Goal: Use online tool/utility: Use online tool/utility

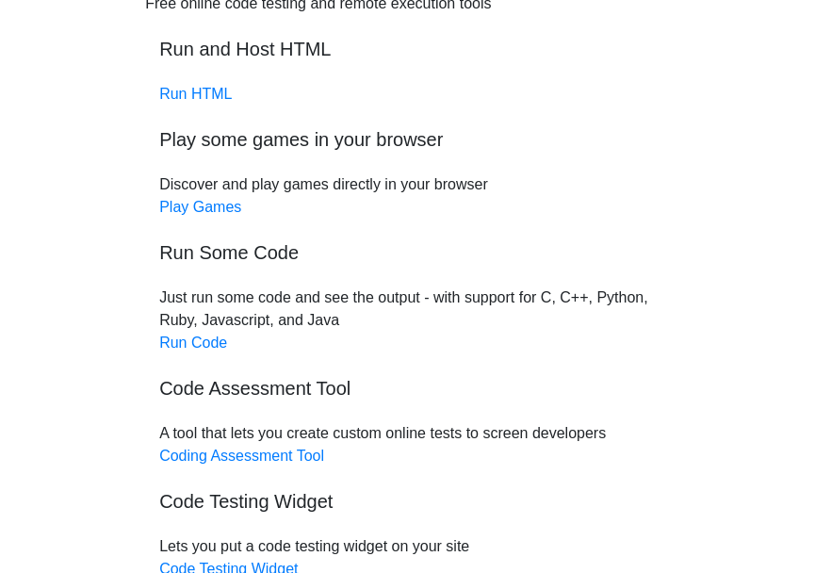
scroll to position [188, 0]
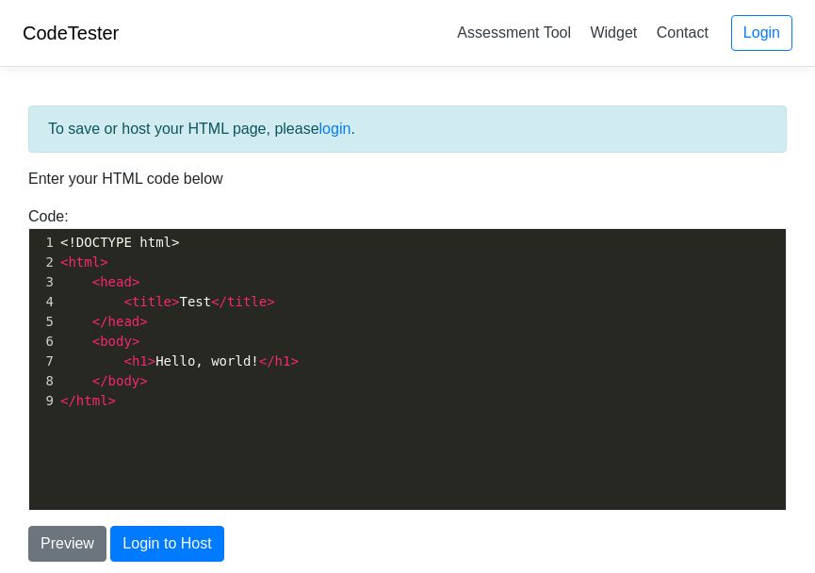
scroll to position [7, 0]
click at [220, 329] on pre "</ head >" at bounding box center [428, 322] width 743 height 20
type textarea "<!DOCTYPE html> <html> <head> <title>Test</title> </head> <body> <h1>Hello, wor…"
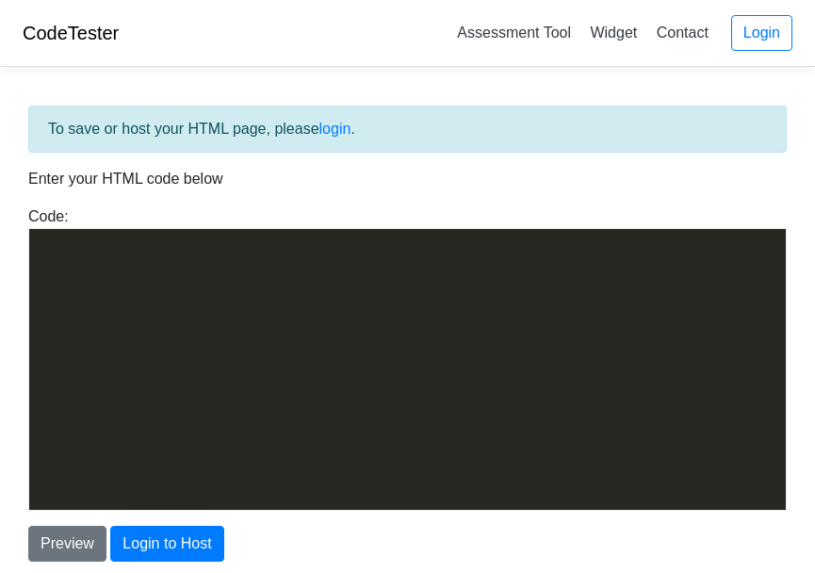
scroll to position [9407, 0]
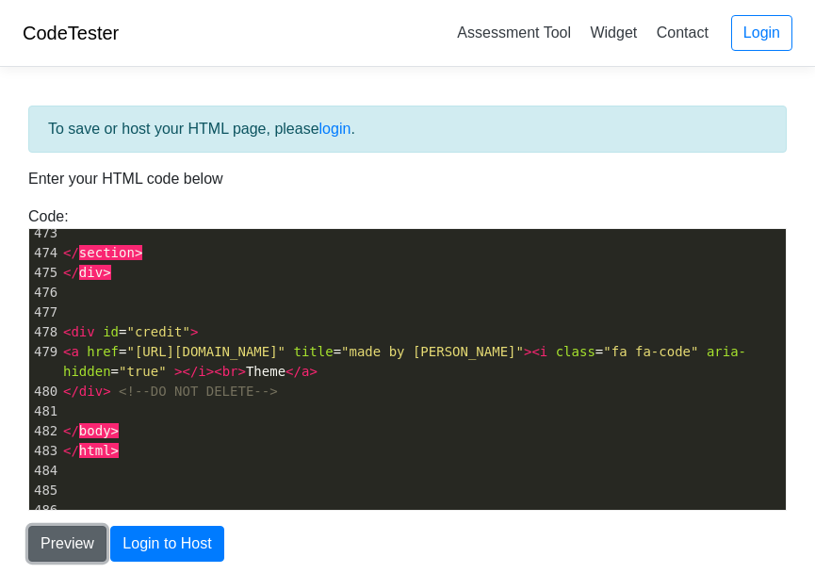
click at [86, 544] on button "Preview" at bounding box center [67, 544] width 78 height 36
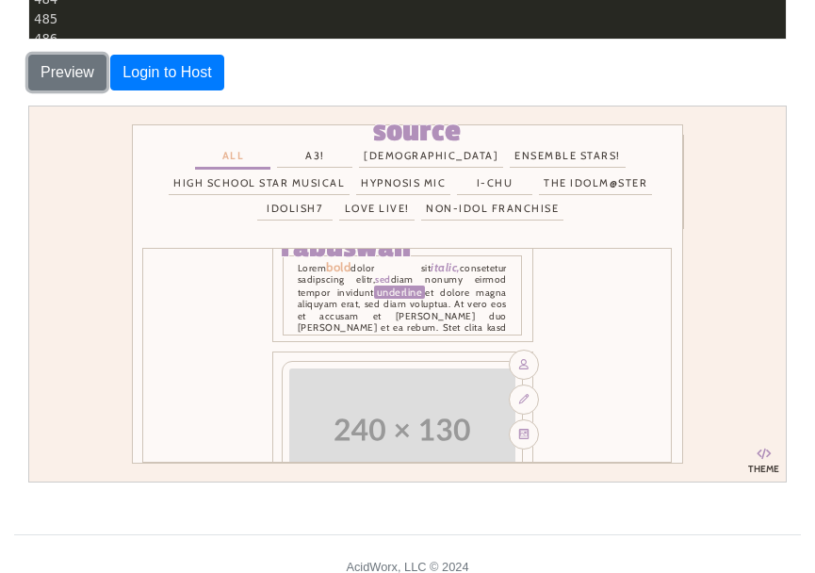
scroll to position [188, 0]
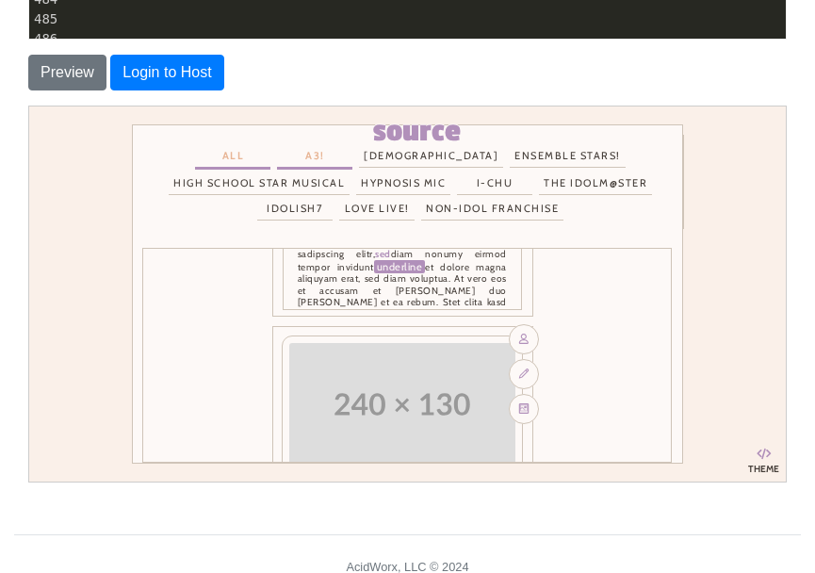
click at [349, 154] on label "A3!" at bounding box center [313, 155] width 75 height 25
click at [28, 106] on input "A3!" at bounding box center [28, 106] width 0 height 0
click at [428, 150] on label "[DEMOGRAPHIC_DATA]" at bounding box center [430, 155] width 145 height 25
click at [28, 106] on input "[DEMOGRAPHIC_DATA]" at bounding box center [28, 106] width 0 height 0
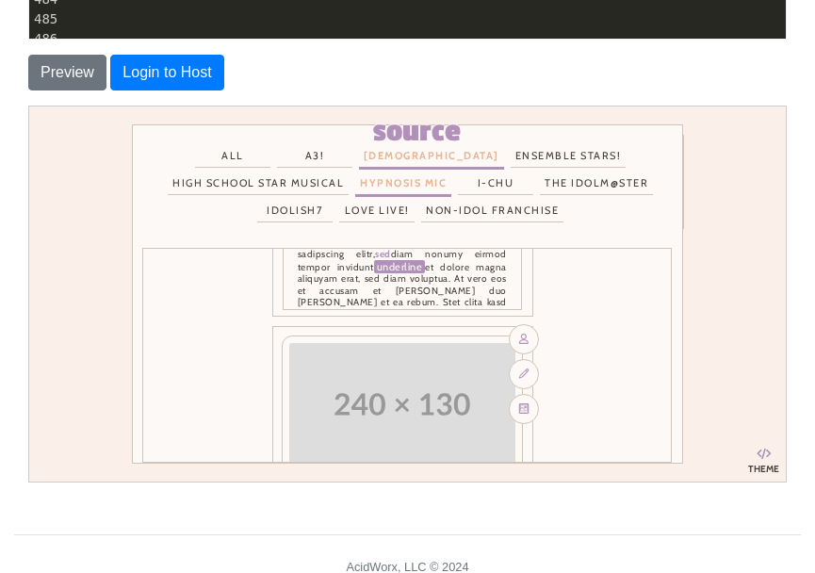
click at [421, 172] on label "Hypnosis Mic" at bounding box center [402, 183] width 96 height 25
click at [28, 106] on input "Hypnosis Mic" at bounding box center [28, 106] width 0 height 0
click at [288, 168] on div "all A3! Charisma Ensemble Stars! High School Star Musical Hypnosis Mic I-Chu Th…" at bounding box center [411, 181] width 541 height 94
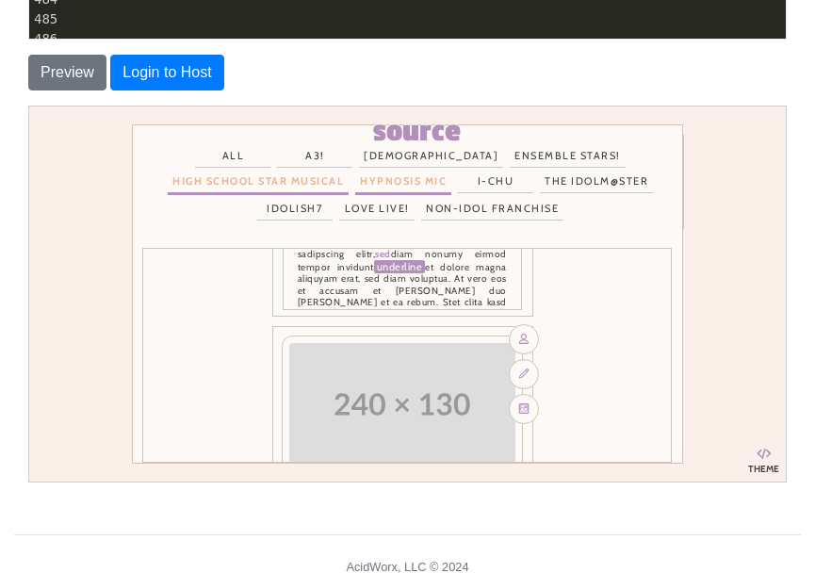
click at [294, 191] on label "High School Star Musical" at bounding box center [257, 181] width 181 height 25
click at [28, 106] on input "High School Star Musical" at bounding box center [28, 106] width 0 height 0
drag, startPoint x: 300, startPoint y: 211, endPoint x: 374, endPoint y: 198, distance: 75.6
click at [301, 211] on label "Idolish7" at bounding box center [293, 208] width 75 height 25
click at [28, 106] on input "Idolish7" at bounding box center [28, 106] width 0 height 0
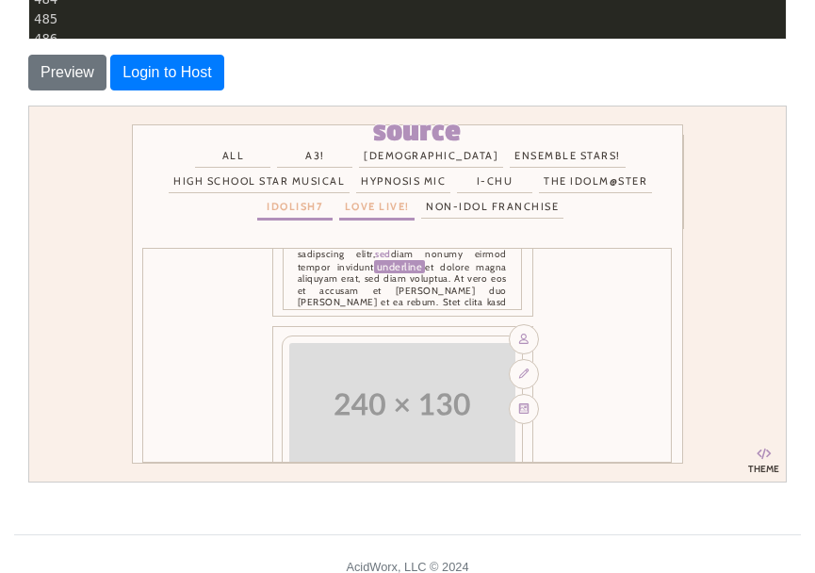
click at [386, 205] on label "Love Live!" at bounding box center [375, 206] width 75 height 25
click at [28, 106] on input "Love Live!" at bounding box center [28, 106] width 0 height 0
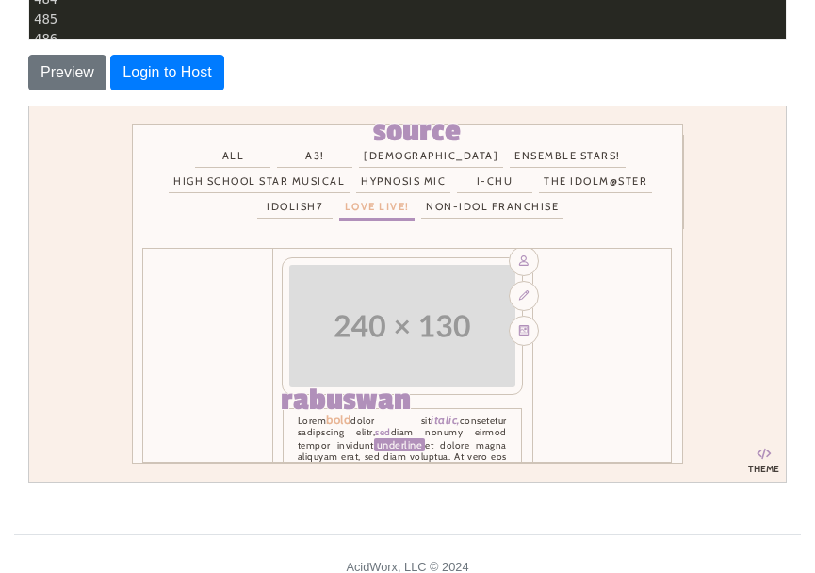
scroll to position [0, 0]
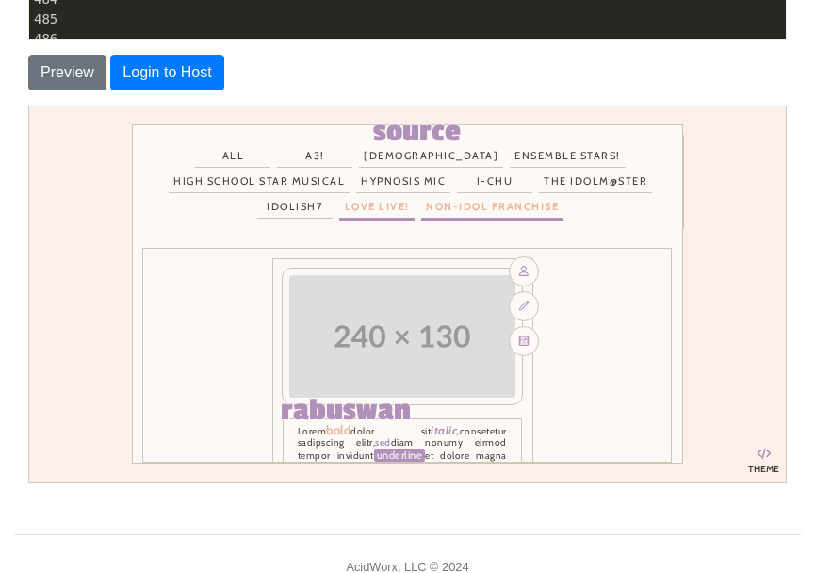
click at [535, 208] on label "Non-Idol Franchise" at bounding box center [491, 206] width 142 height 25
click at [28, 106] on input "Non-Idol Franchise" at bounding box center [28, 106] width 0 height 0
click at [550, 173] on label "The Idolm@ster" at bounding box center [594, 181] width 113 height 25
click at [28, 106] on input "The Idolm@ster" at bounding box center [28, 106] width 0 height 0
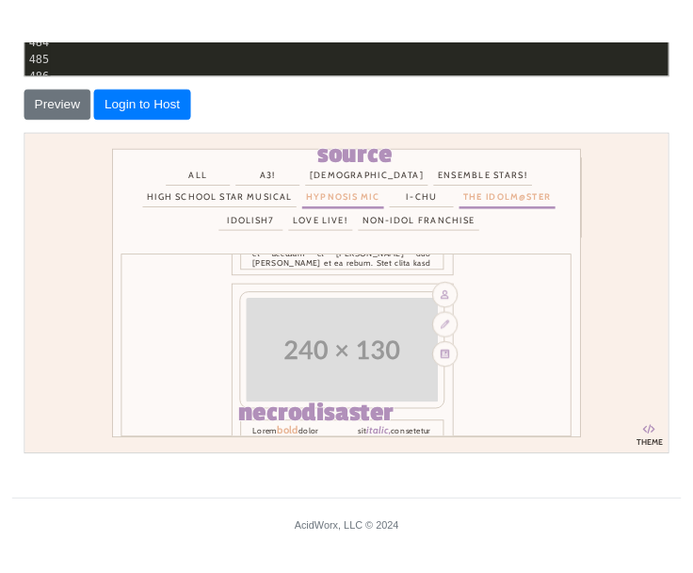
scroll to position [283, 0]
